Goal: Information Seeking & Learning: Stay updated

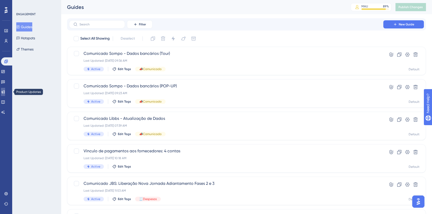
click at [4, 93] on link at bounding box center [3, 92] width 4 height 8
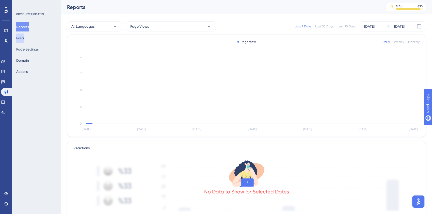
click at [23, 40] on button "Posts" at bounding box center [20, 38] width 8 height 9
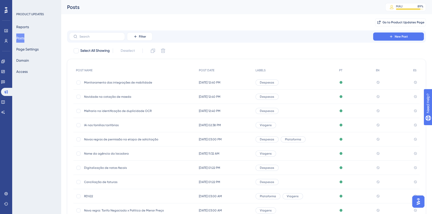
click at [119, 113] on span "Melhoria na identificação de duplicidade OCR" at bounding box center [124, 111] width 81 height 4
click at [135, 99] on span "Novidade na cotação de moeda" at bounding box center [124, 97] width 81 height 4
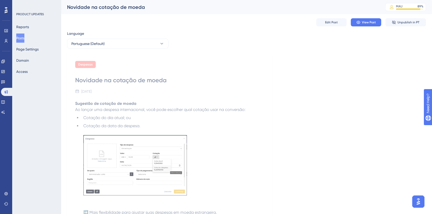
scroll to position [27, 0]
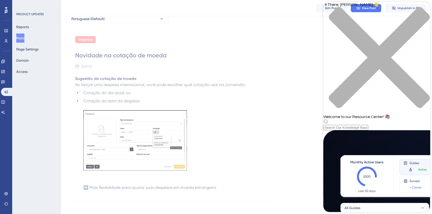
click at [424, 11] on div "close resource center" at bounding box center [377, 60] width 107 height 107
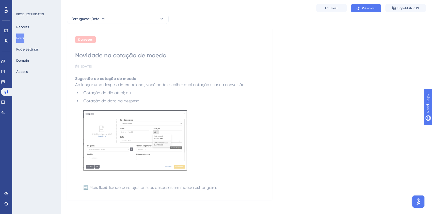
scroll to position [29, 0]
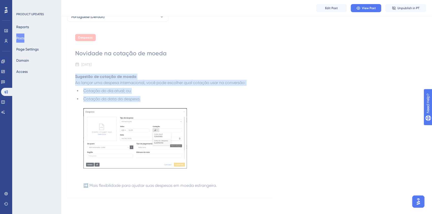
drag, startPoint x: 74, startPoint y: 80, endPoint x: 147, endPoint y: 99, distance: 75.2
click at [147, 99] on div "Despesas Novidade na cotação de moeda [DATE] Sugestão de cotação de moeda Ao la…" at bounding box center [169, 112] width 205 height 172
click at [151, 98] on li "Cotação da data da despesa. ➡️ Mais flexibilidade para ajustar suas despesas em…" at bounding box center [172, 142] width 183 height 93
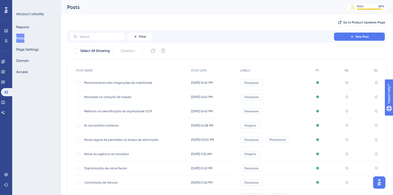
click at [145, 81] on span "Monitoramento das integrações de mobilidade" at bounding box center [124, 83] width 81 height 4
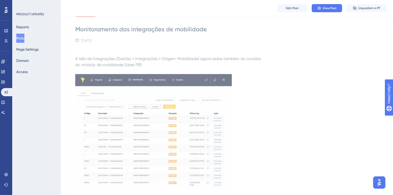
scroll to position [39, 0]
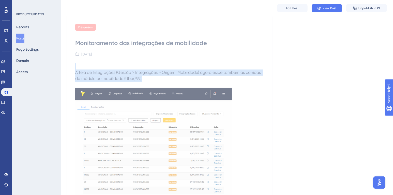
drag, startPoint x: 177, startPoint y: 80, endPoint x: 122, endPoint y: 66, distance: 57.0
click at [122, 66] on p "A tela de Integrações (Gestão > Integrações > Origem: Mobilidade) agora exibe t…" at bounding box center [169, 72] width 189 height 18
click at [130, 76] on span "A tela de Integrações (Gestão > Integrações > Origem: Mobilidade) agora exibe t…" at bounding box center [168, 75] width 187 height 11
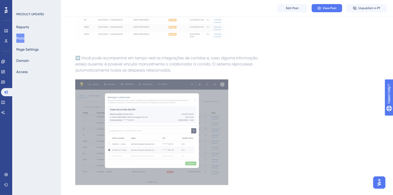
scroll to position [224, 0]
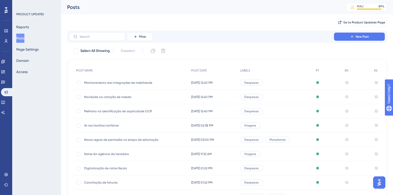
click at [7, 10] on icon at bounding box center [6, 10] width 3 height 6
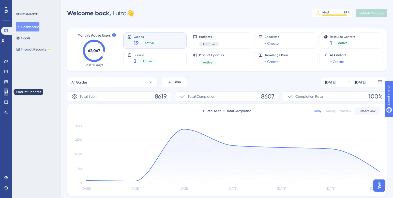
click at [7, 93] on icon at bounding box center [6, 92] width 4 height 4
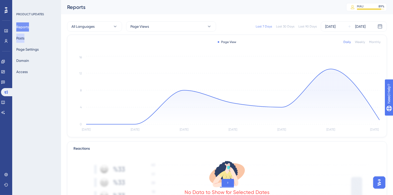
click at [24, 38] on button "Posts" at bounding box center [20, 38] width 8 height 9
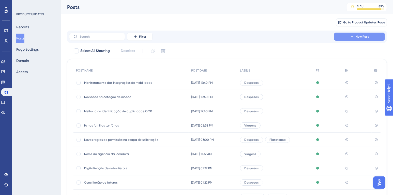
click at [369, 35] on button "New Post" at bounding box center [359, 37] width 51 height 8
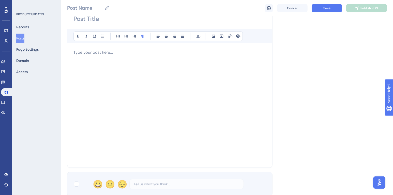
scroll to position [52, 0]
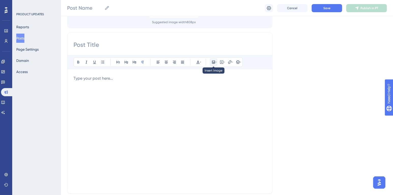
click at [216, 62] on icon at bounding box center [216, 62] width 1 height 4
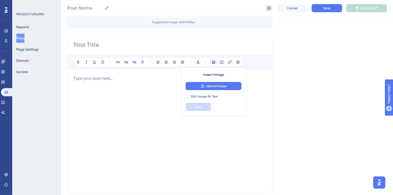
click at [221, 128] on div at bounding box center [169, 131] width 193 height 112
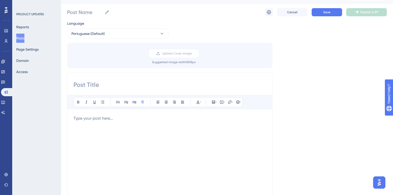
scroll to position [0, 0]
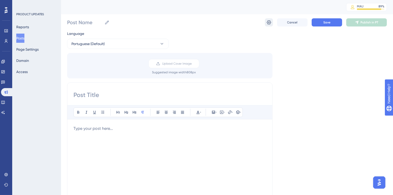
click at [268, 21] on icon at bounding box center [268, 22] width 5 height 5
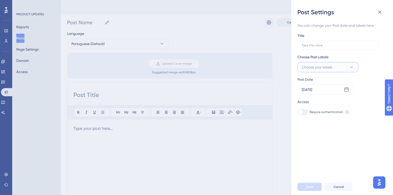
click at [353, 68] on icon at bounding box center [351, 67] width 5 height 5
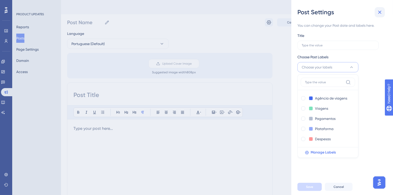
click at [381, 12] on icon at bounding box center [380, 12] width 6 height 6
